Goal: Task Accomplishment & Management: Manage account settings

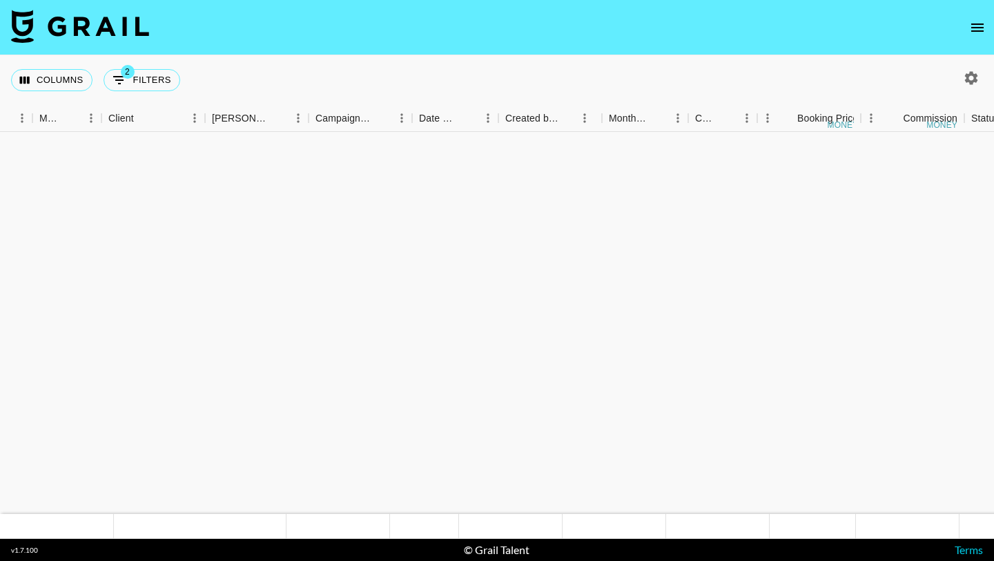
click at [975, 19] on icon "open drawer" at bounding box center [977, 27] width 17 height 17
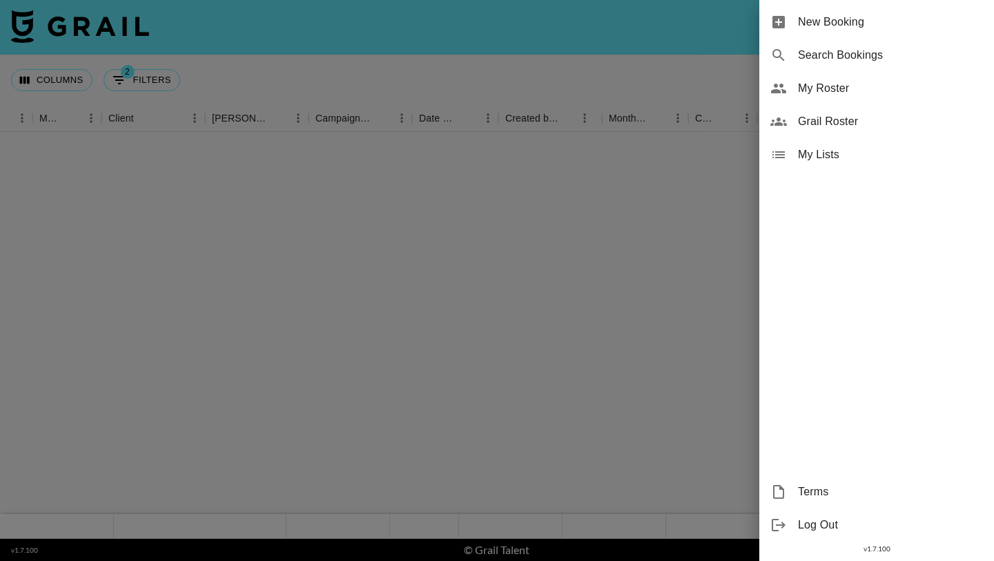
scroll to position [895, 358]
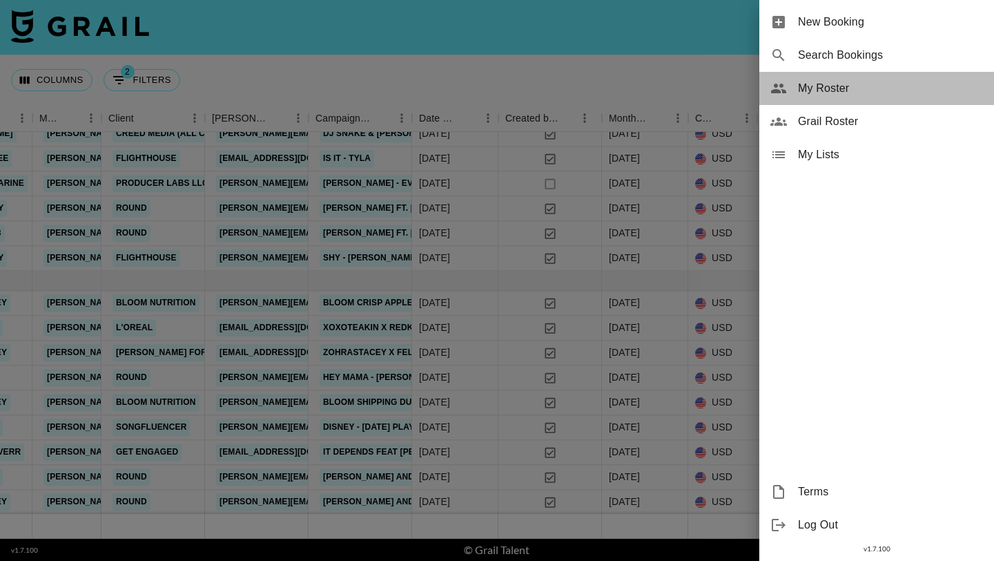
click at [865, 92] on span "My Roster" at bounding box center [890, 88] width 185 height 17
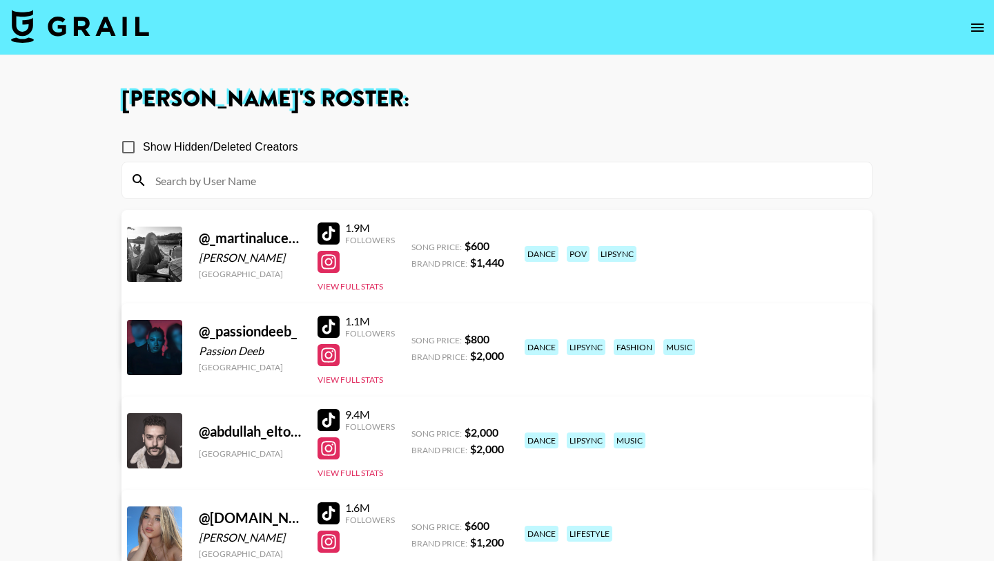
click at [333, 180] on input at bounding box center [505, 180] width 717 height 22
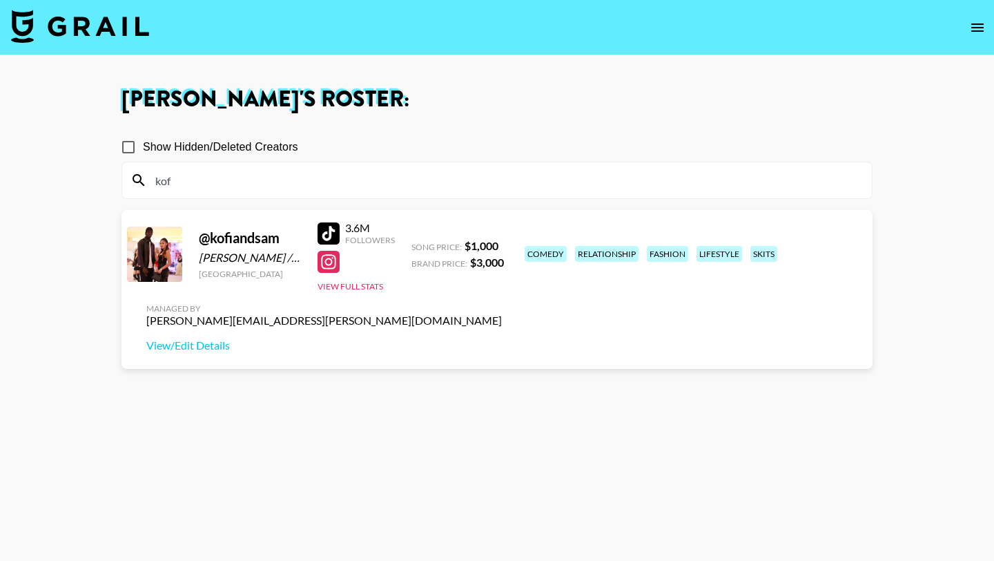
type input "kof"
click at [331, 231] on div at bounding box center [329, 233] width 22 height 22
click at [320, 232] on div at bounding box center [329, 233] width 22 height 22
click at [250, 182] on input "kof" at bounding box center [505, 180] width 717 height 22
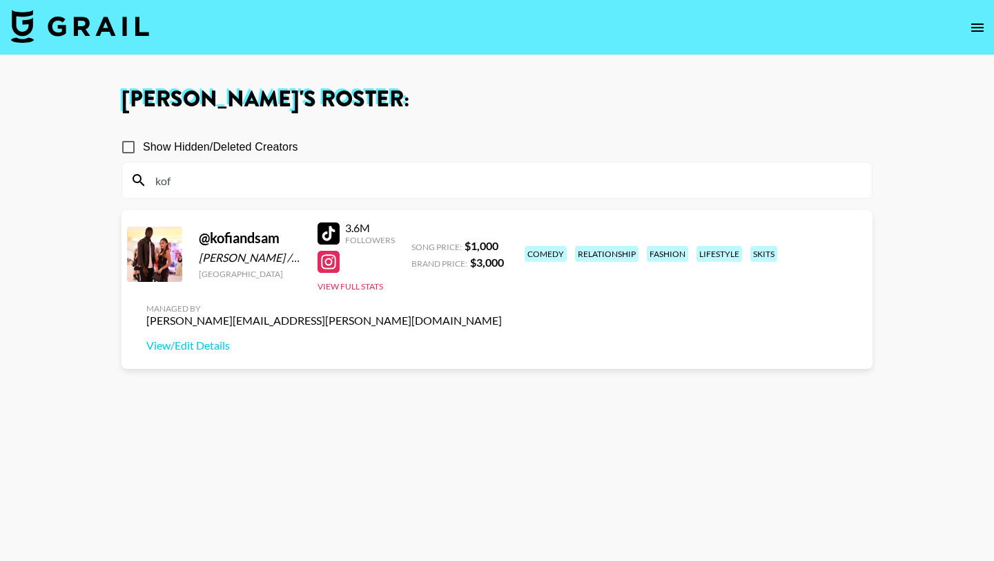
click at [250, 182] on input "kof" at bounding box center [505, 180] width 717 height 22
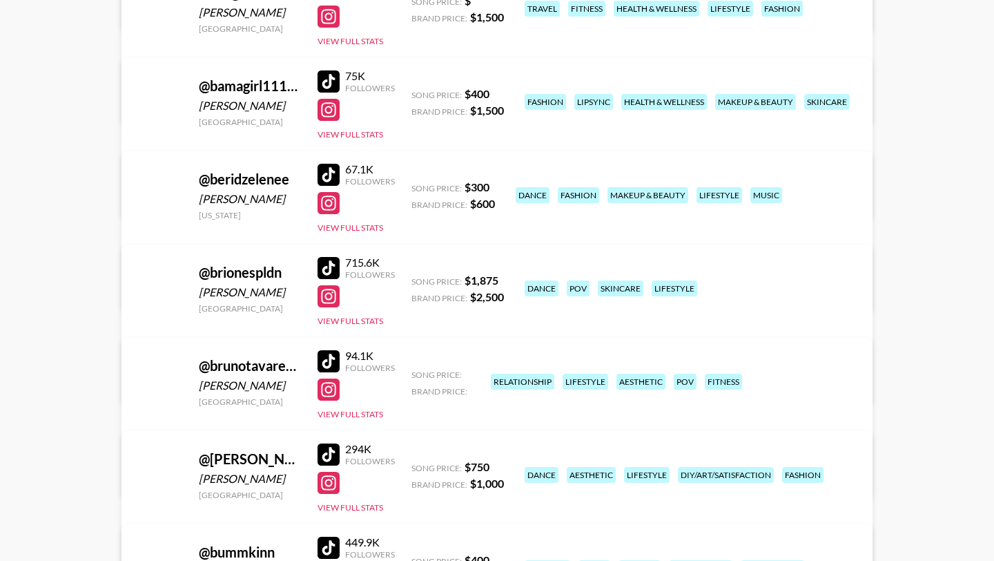
scroll to position [2020, 0]
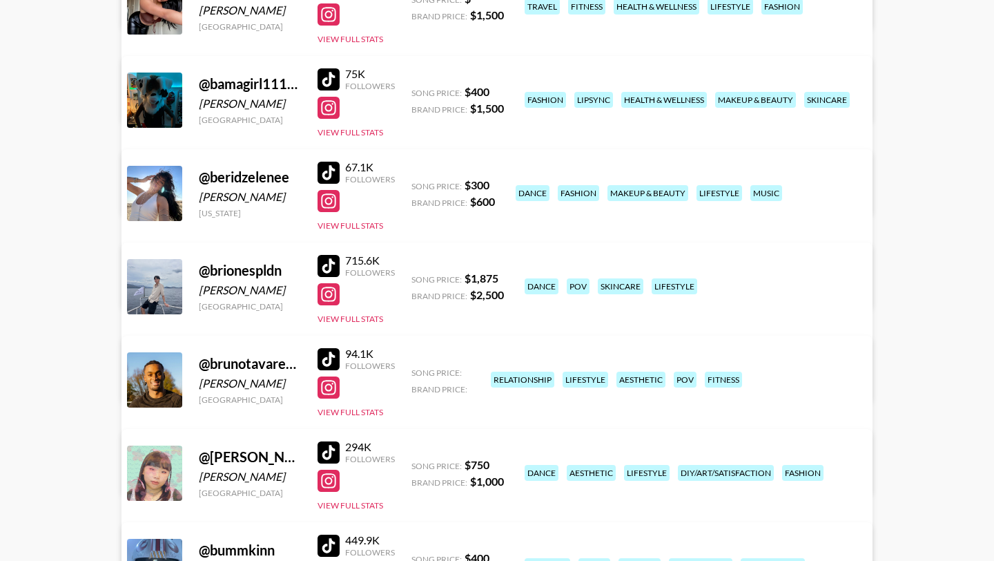
click at [321, 260] on div at bounding box center [329, 266] width 22 height 22
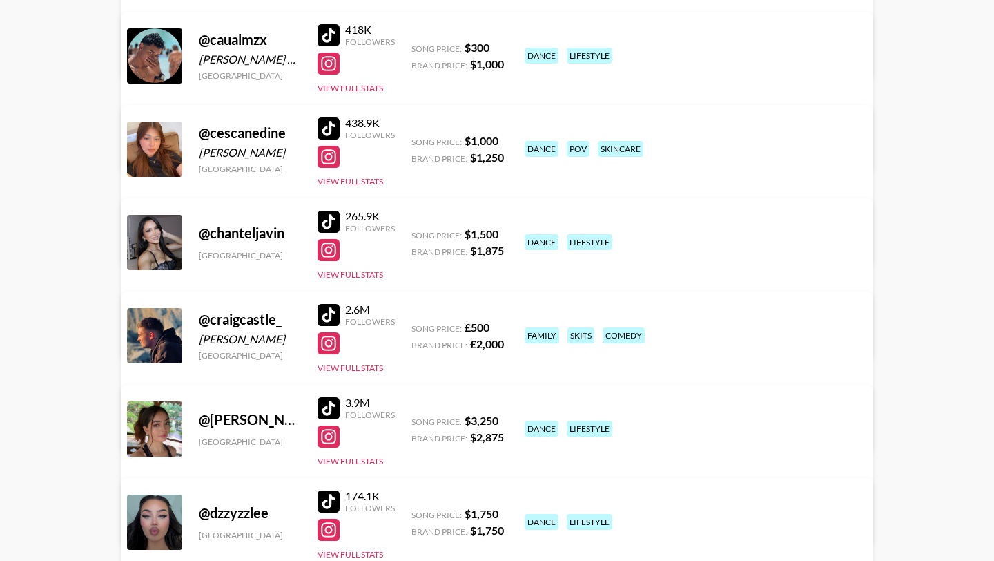
scroll to position [2905, 0]
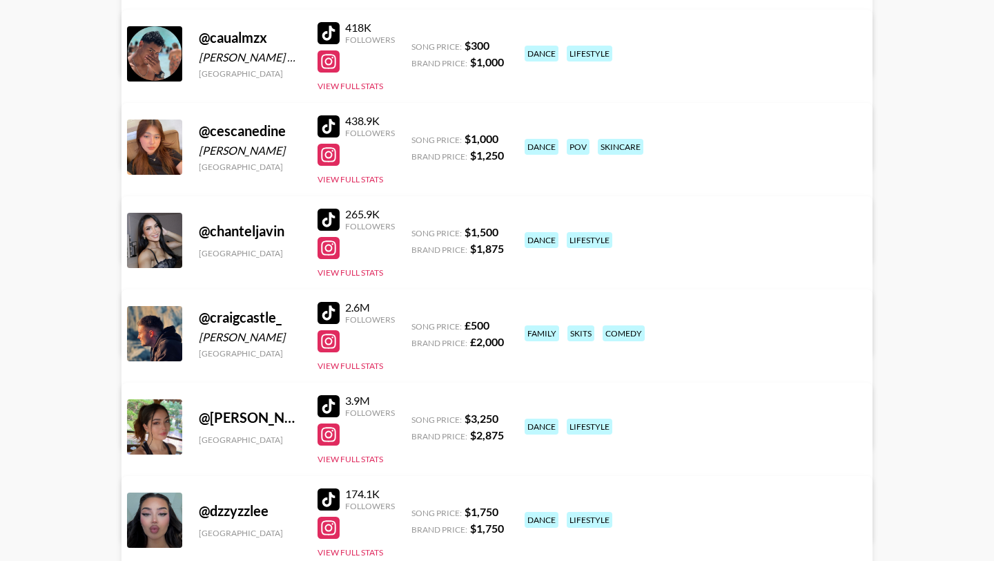
click at [325, 124] on div at bounding box center [329, 126] width 22 height 22
click at [327, 122] on div at bounding box center [329, 126] width 22 height 22
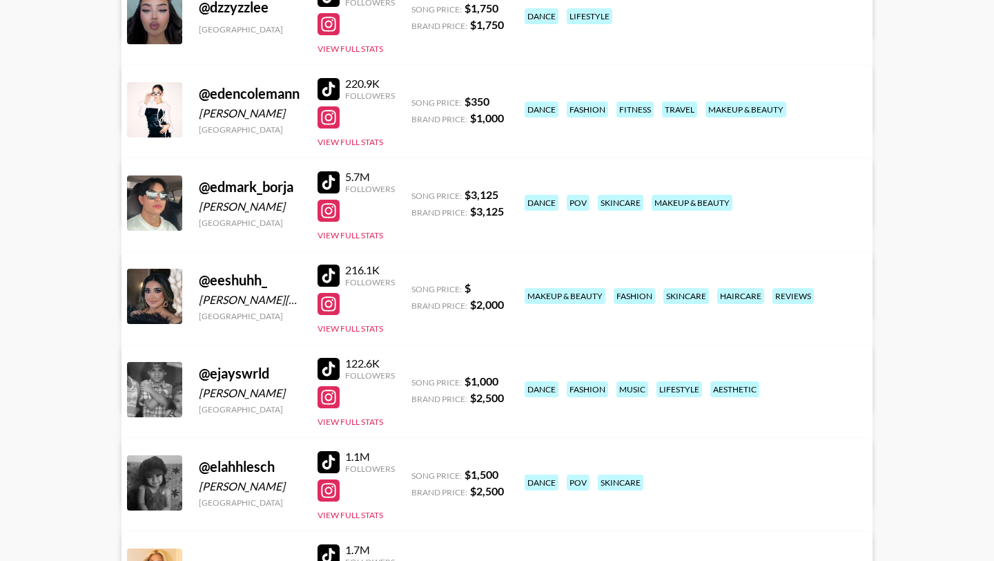
scroll to position [3415, 0]
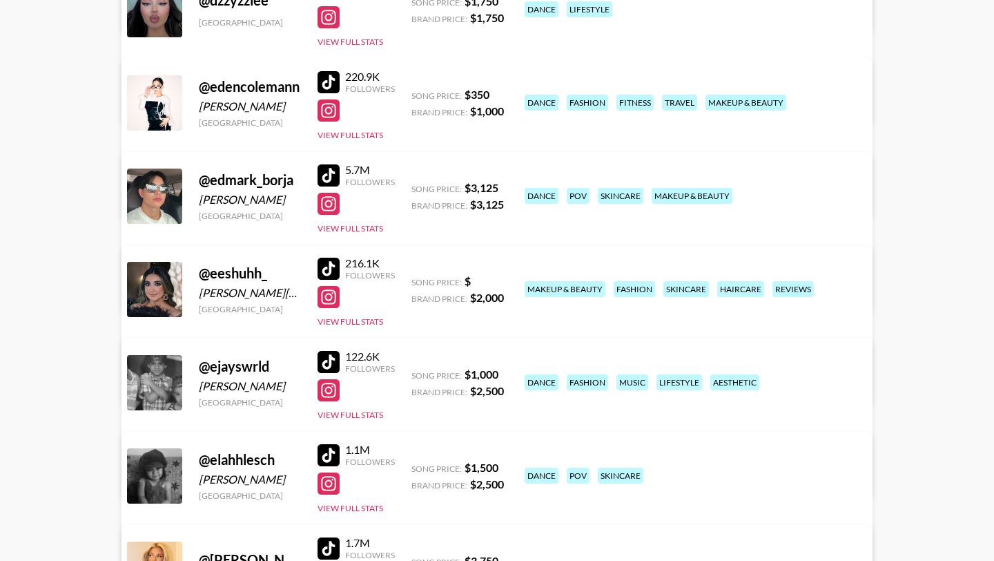
click at [323, 160] on div "5.7M Followers View Full Stats" at bounding box center [356, 195] width 77 height 77
click at [323, 172] on div at bounding box center [329, 175] width 22 height 22
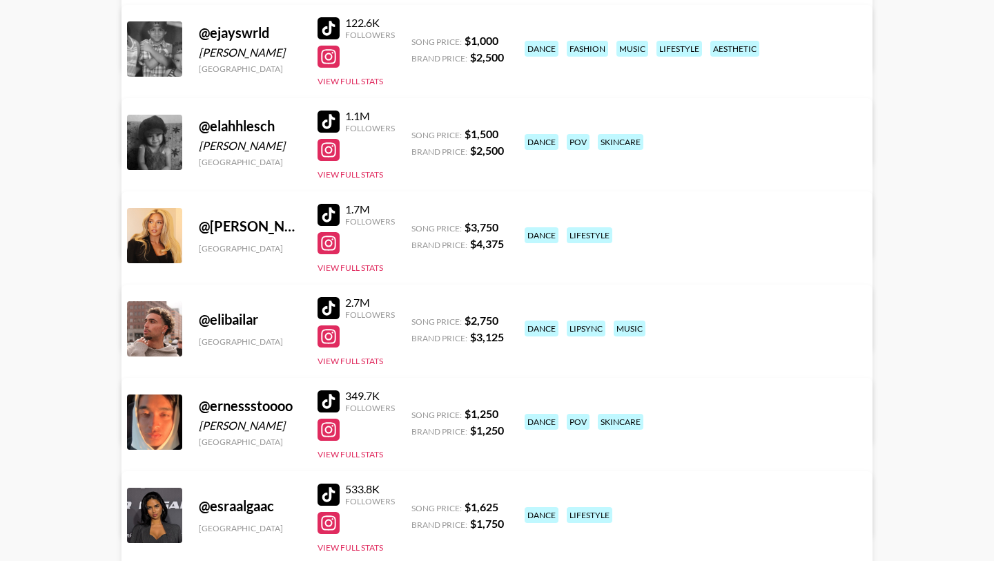
scroll to position [3750, 0]
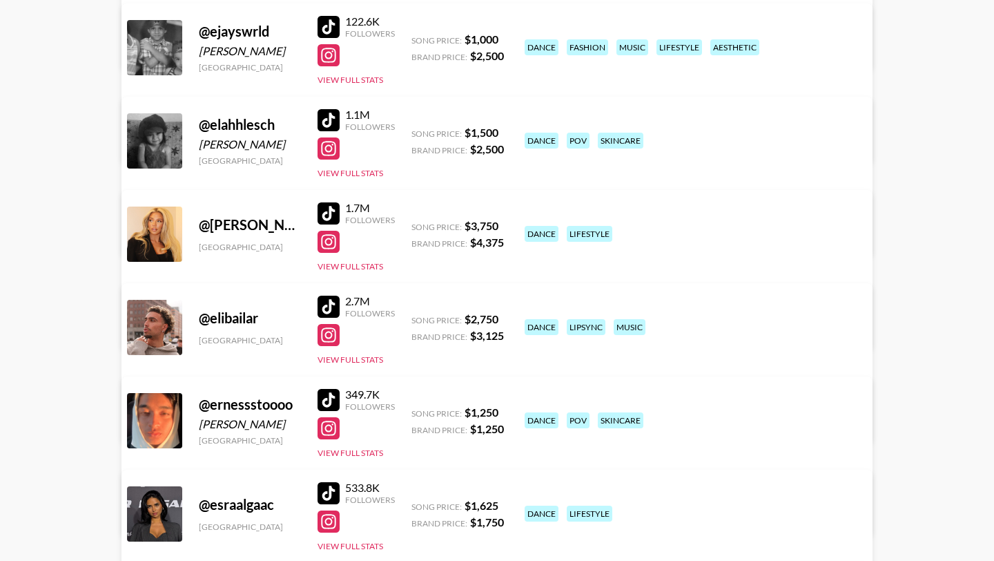
click at [327, 124] on div at bounding box center [329, 120] width 22 height 22
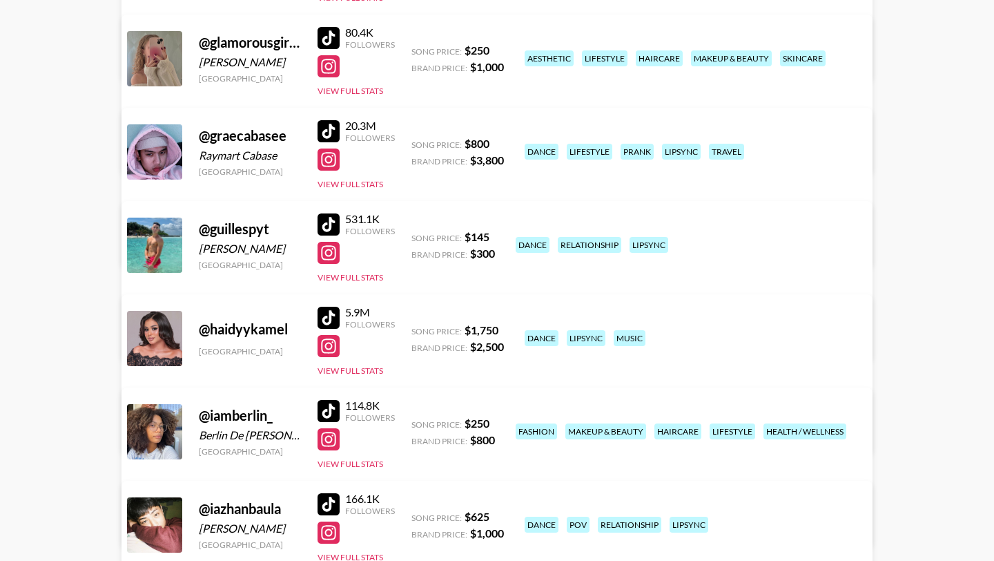
scroll to position [4969, 0]
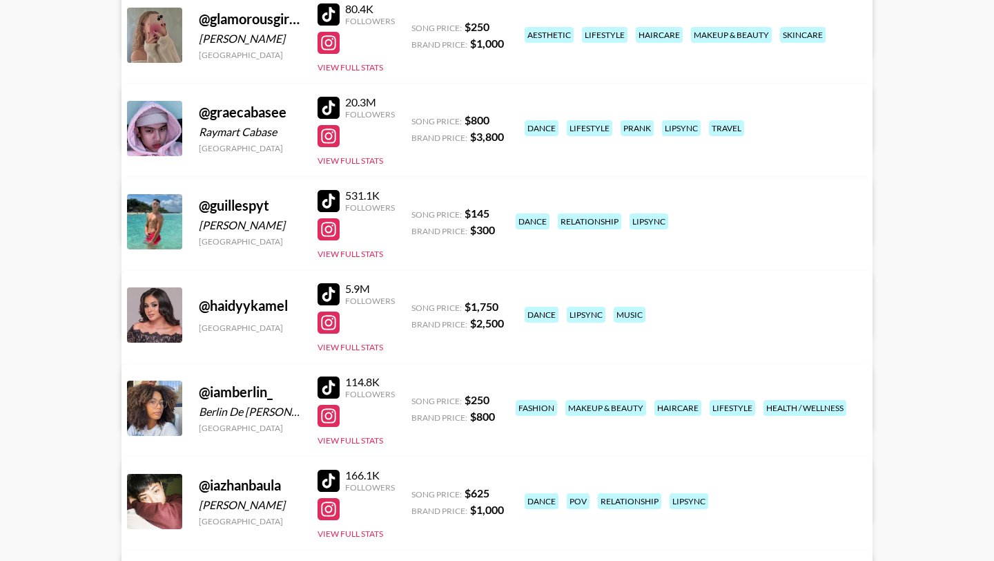
click at [329, 105] on div at bounding box center [329, 108] width 22 height 22
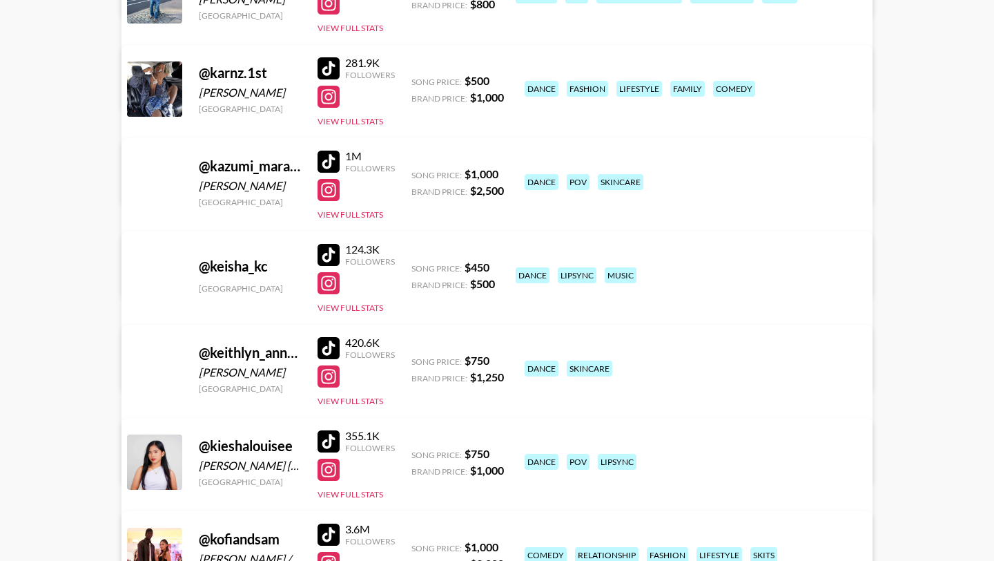
scroll to position [6879, 0]
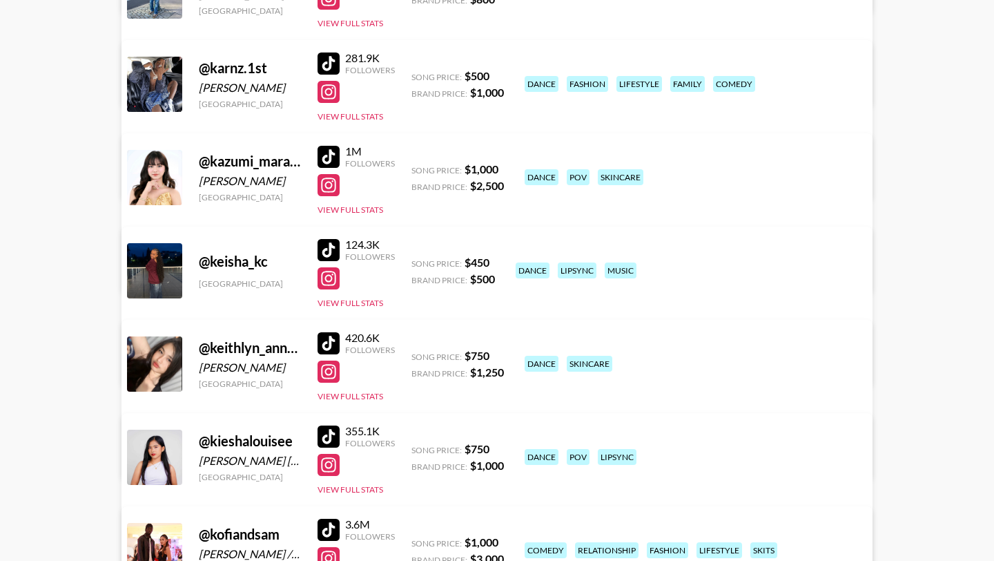
click at [327, 150] on div at bounding box center [329, 157] width 22 height 22
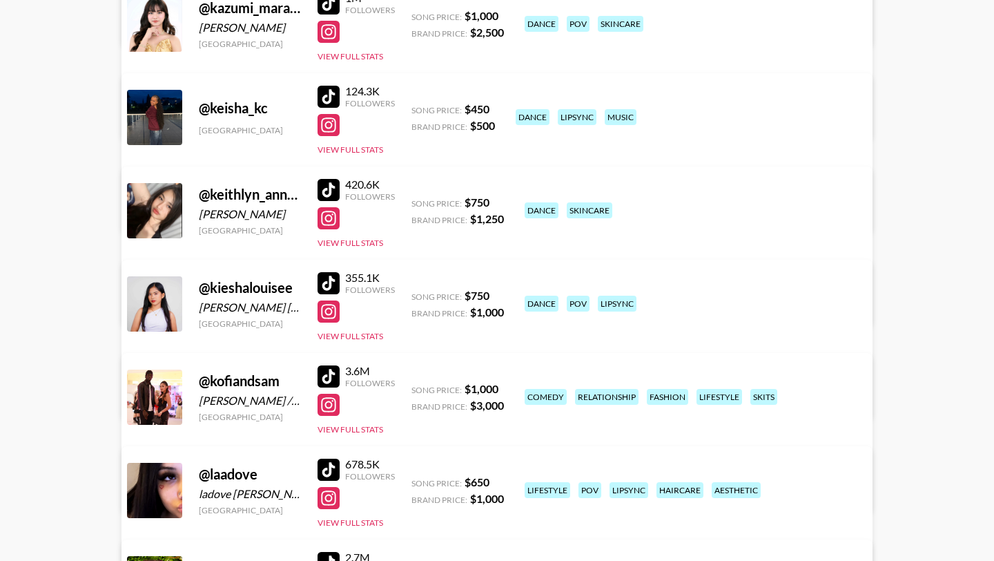
scroll to position [7050, 0]
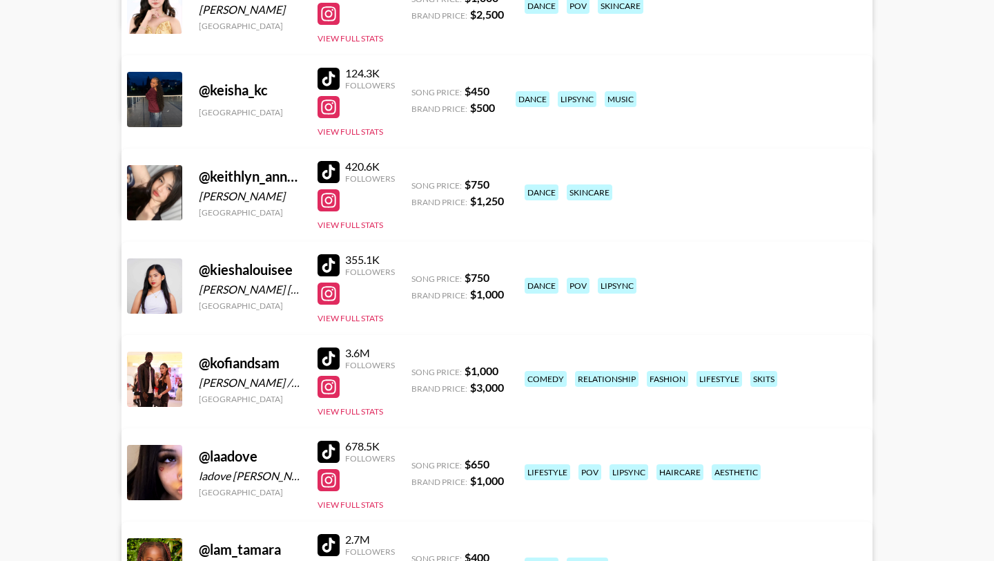
click at [322, 173] on div at bounding box center [329, 172] width 22 height 22
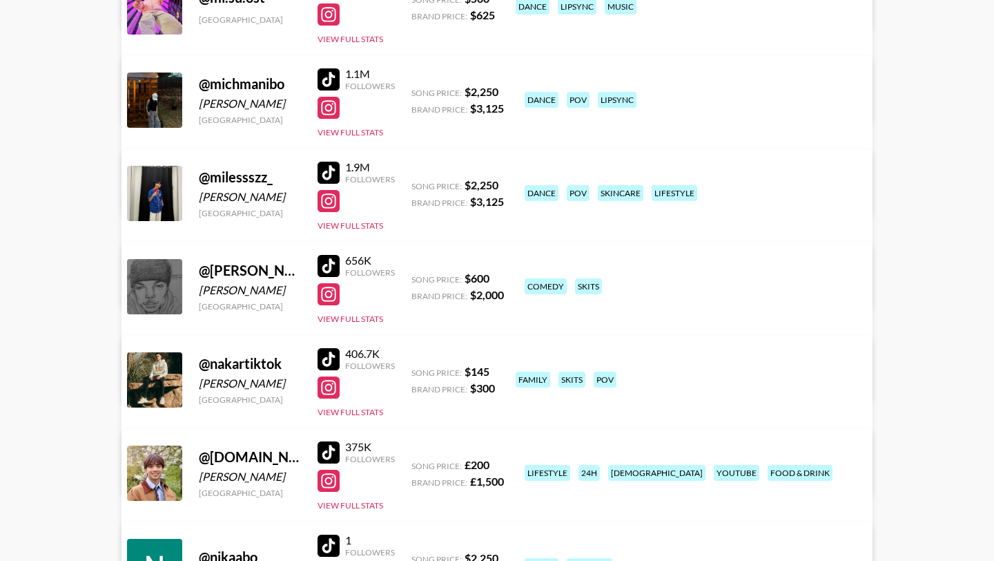
scroll to position [8737, 0]
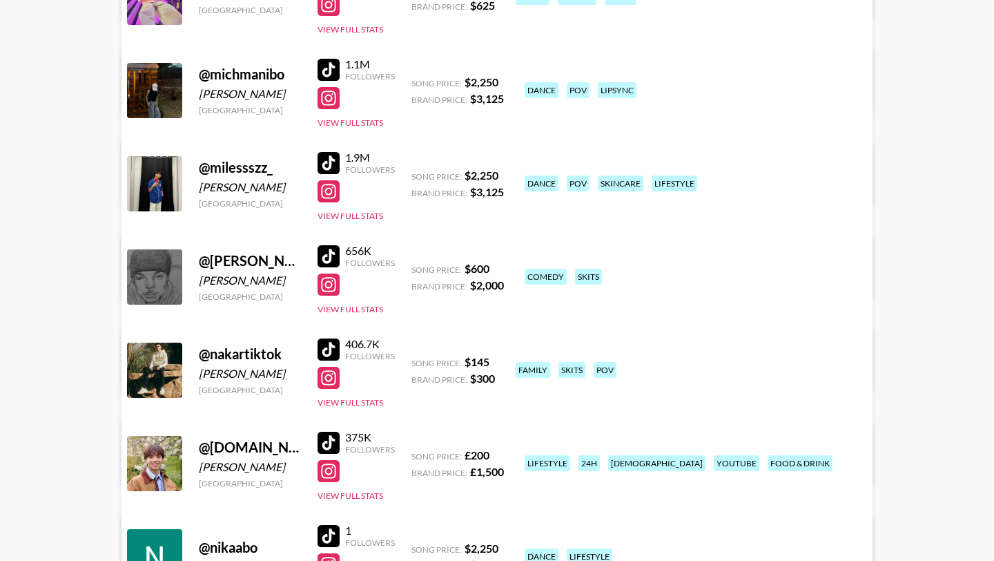
click at [329, 157] on div at bounding box center [329, 163] width 22 height 22
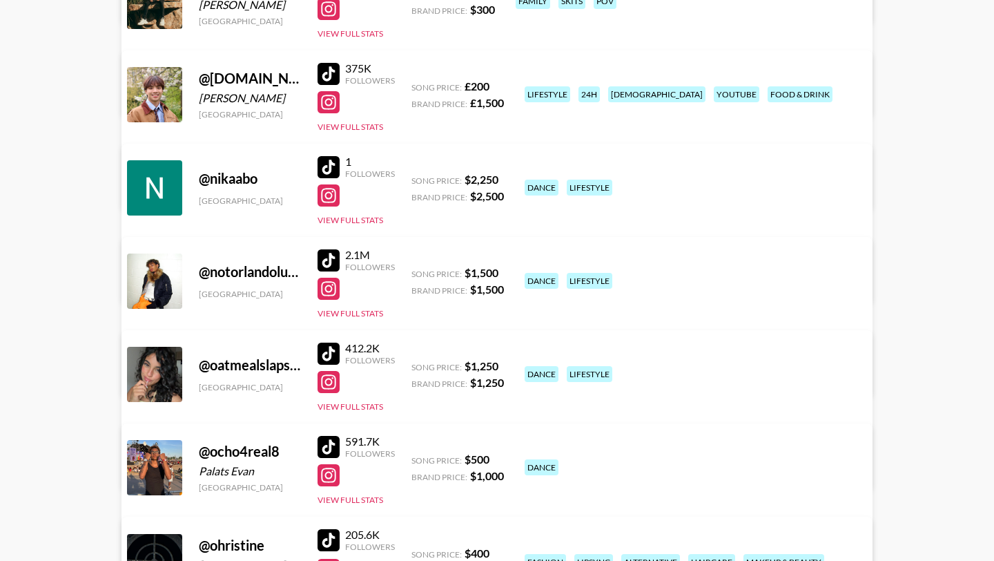
scroll to position [9107, 0]
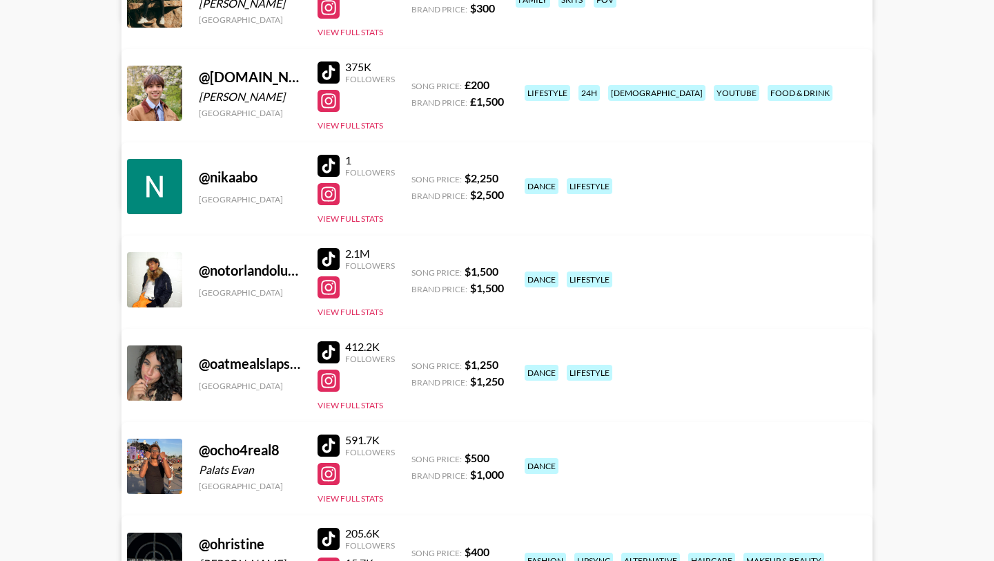
click at [502, 271] on link "View/Edit Details" at bounding box center [324, 278] width 356 height 14
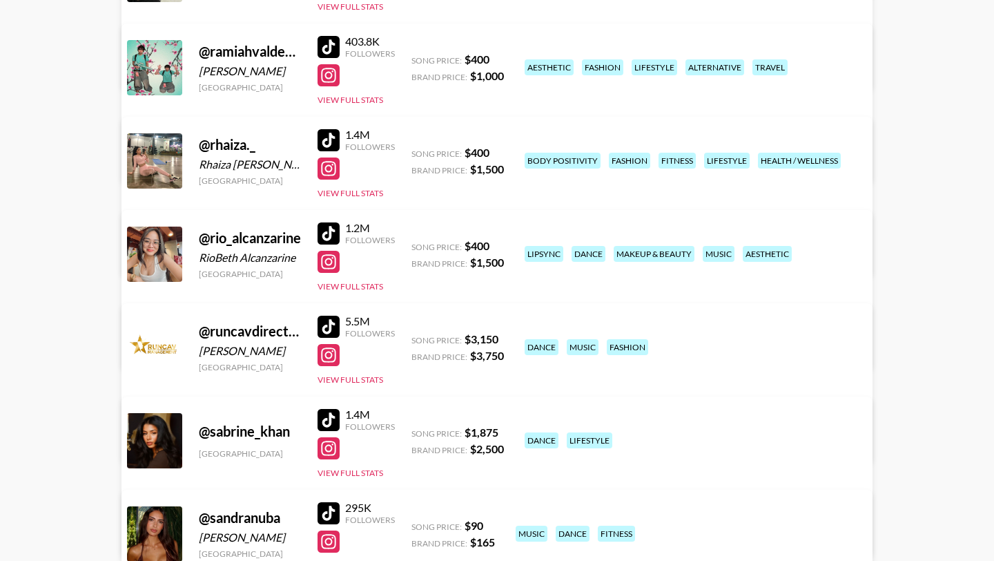
scroll to position [10068, 0]
click at [327, 235] on div at bounding box center [329, 233] width 22 height 22
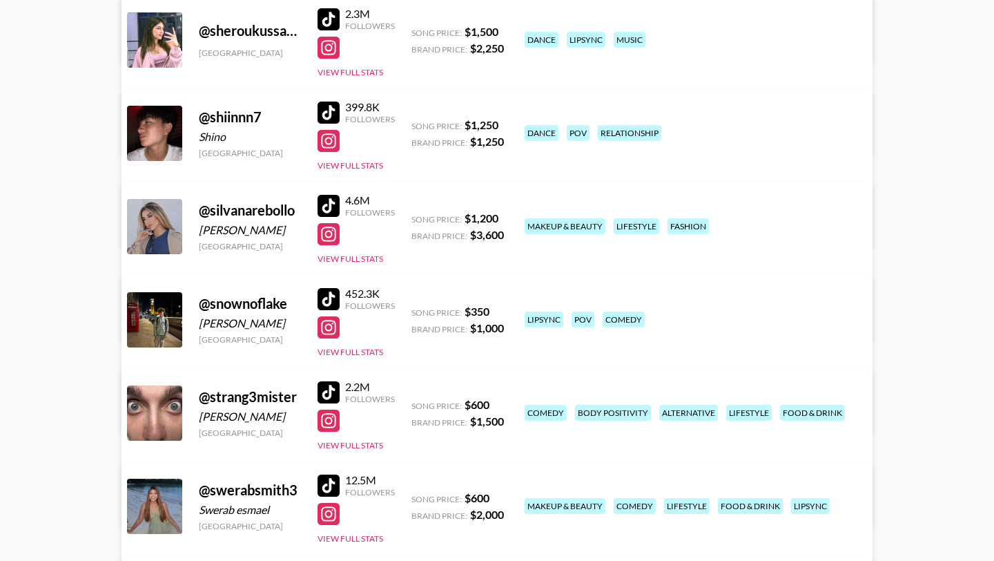
scroll to position [10841, 0]
click at [318, 295] on div at bounding box center [329, 298] width 22 height 22
click at [502, 403] on link "View/Edit Details" at bounding box center [324, 410] width 356 height 14
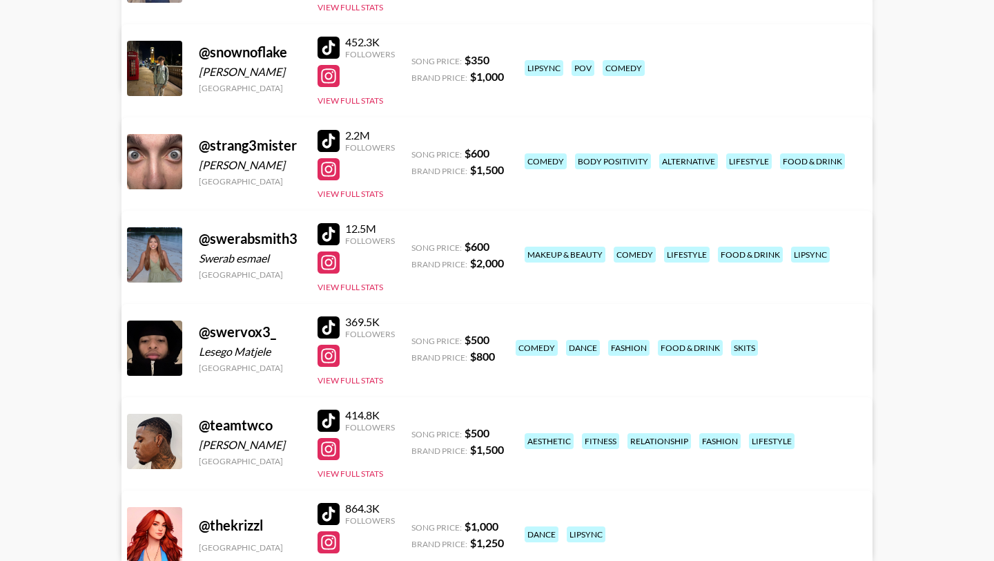
scroll to position [11096, 0]
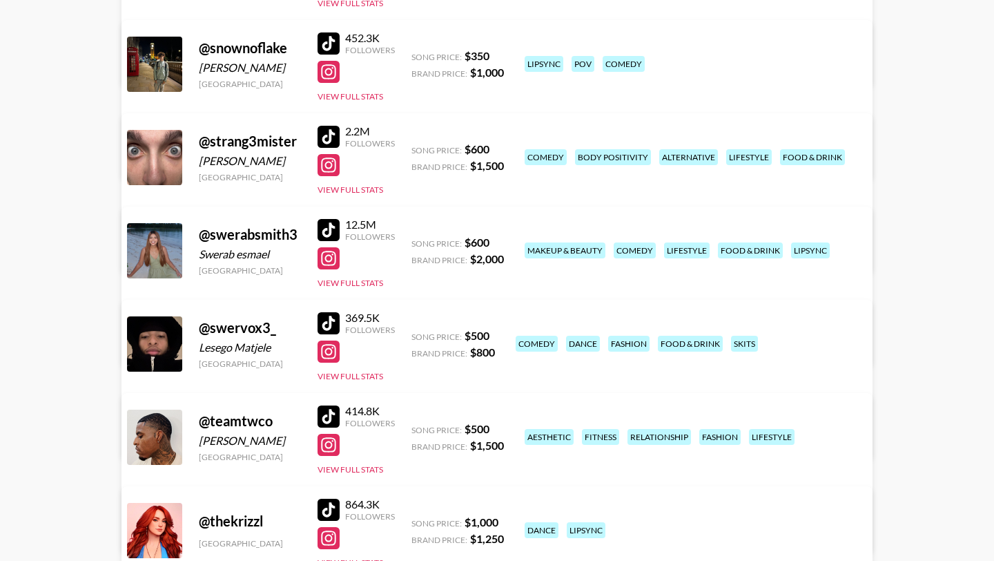
click at [327, 232] on div at bounding box center [329, 230] width 22 height 22
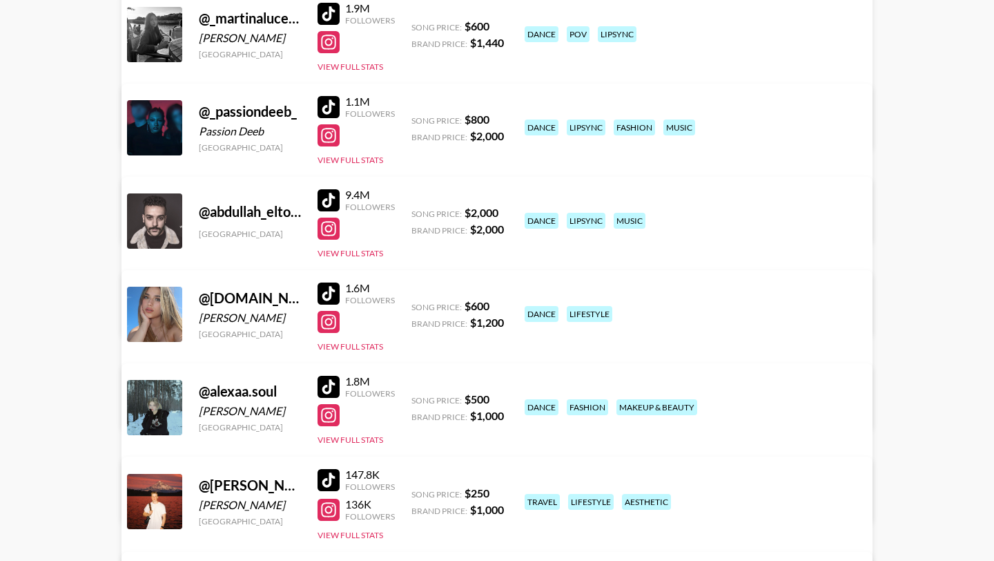
scroll to position [0, 0]
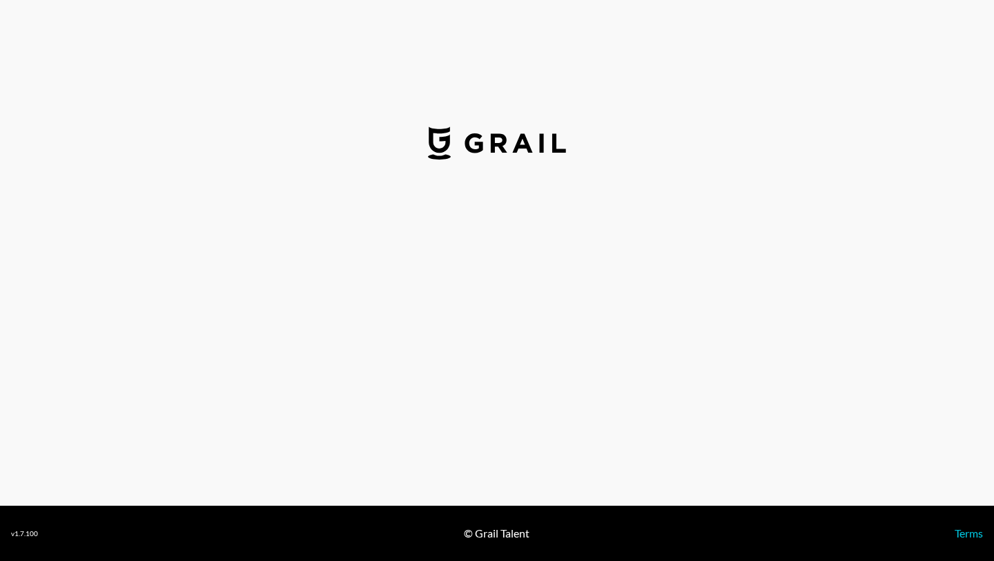
select select "USD"
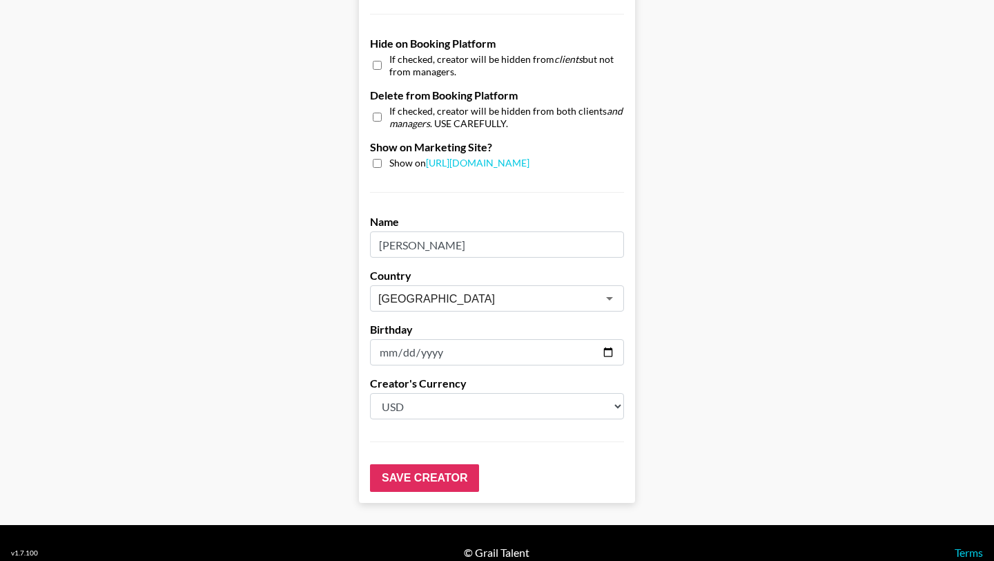
scroll to position [1279, 0]
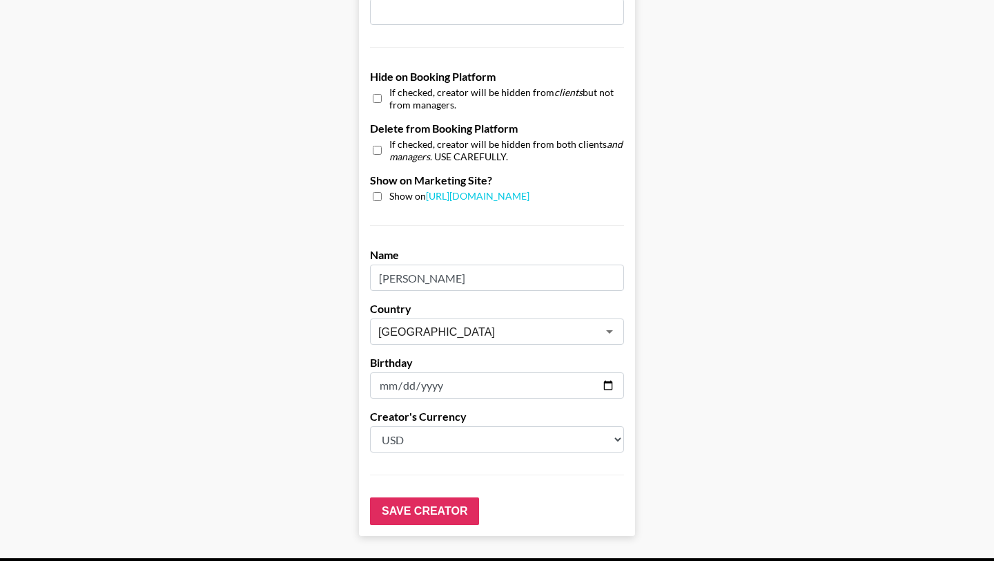
click at [375, 88] on input "checkbox" at bounding box center [377, 98] width 9 height 20
checkbox input "true"
click at [416, 498] on input "Save Creator" at bounding box center [424, 511] width 109 height 28
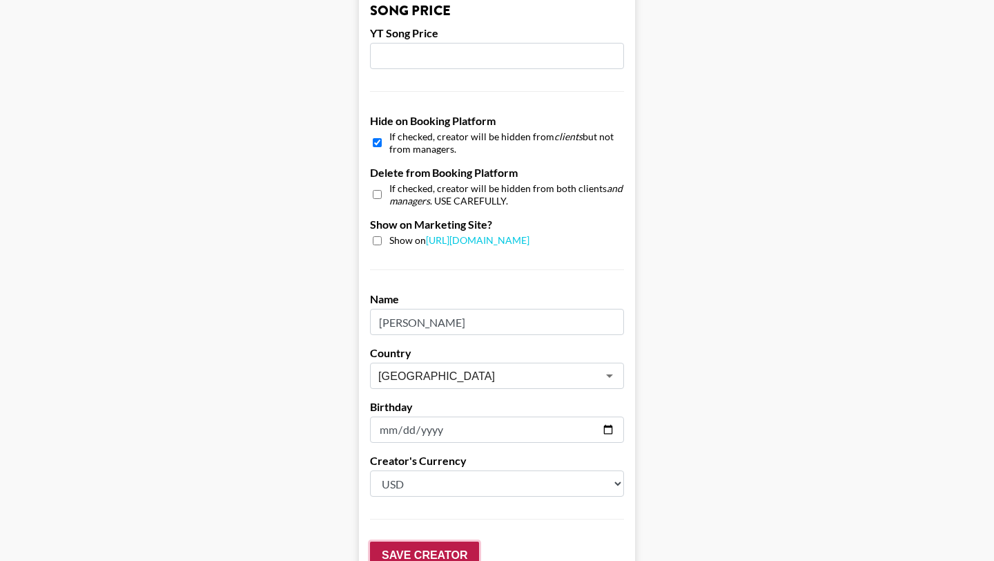
scroll to position [1324, 0]
